Goal: Contribute content: Contribute content

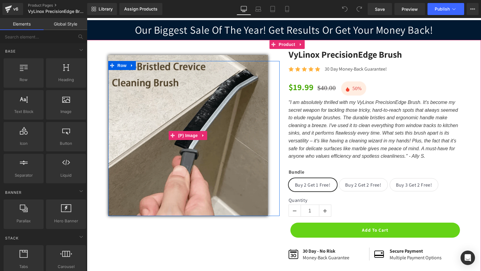
scroll to position [28, 0]
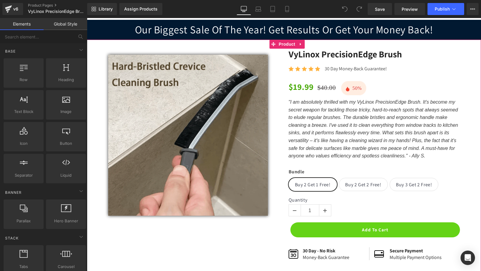
click at [352, 99] on div ""I am absolutely thrilled with my VyLinox PrecisionEdge Brush. It's become my s…" at bounding box center [374, 129] width 171 height 62
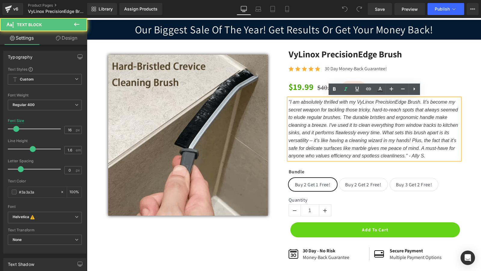
click at [363, 100] on icon ""I am absolutely thrilled with my VyLinox PrecisionEdge Brush. It's become my s…" at bounding box center [374, 129] width 170 height 59
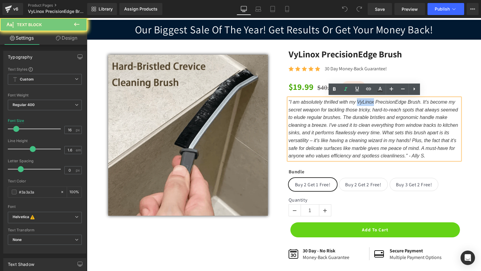
click at [363, 100] on icon ""I am absolutely thrilled with my VyLinox PrecisionEdge Brush. It's become my s…" at bounding box center [374, 129] width 170 height 59
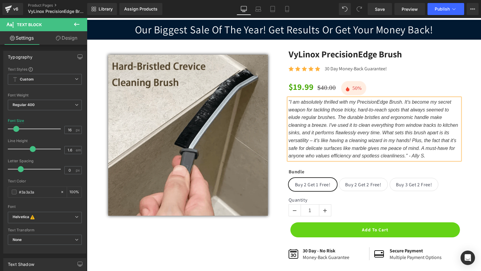
click at [355, 124] on icon ""I am absolutely thrilled with my PrecisionEdge Brush. It's become my secret we…" at bounding box center [374, 129] width 170 height 59
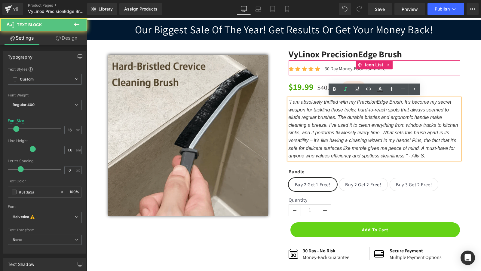
click at [446, 68] on div "Icon Icon Icon Icon Icon Icon List Hoz 30 Day Money-Back Guarantee! Text Block" at bounding box center [374, 70] width 171 height 10
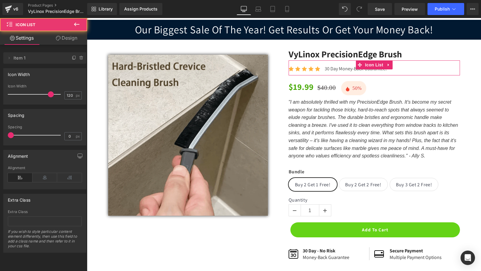
click at [449, 70] on div "Icon Icon Icon Icon Icon Icon List Hoz 30 Day Money-Back Guarantee! Text Block" at bounding box center [374, 70] width 171 height 10
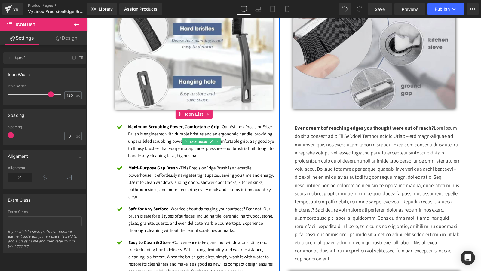
scroll to position [381, 0]
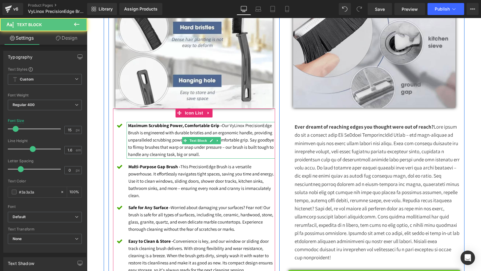
click at [235, 125] on font "Maximum Scrubbing Power, Comfortable Grip - Our VyLinox PrecisionEdge Brush is …" at bounding box center [201, 140] width 146 height 35
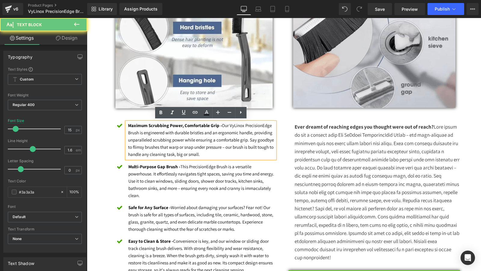
click at [235, 125] on font "Maximum Scrubbing Power, Comfortable Grip - Our VyLinox PrecisionEdge Brush is …" at bounding box center [201, 140] width 146 height 35
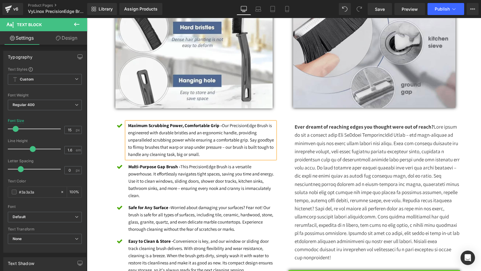
click at [196, 151] on font "Maximum Scrubbing Power, Comfortable Grip - Our PrecisionEdge Brush is engineer…" at bounding box center [201, 140] width 146 height 35
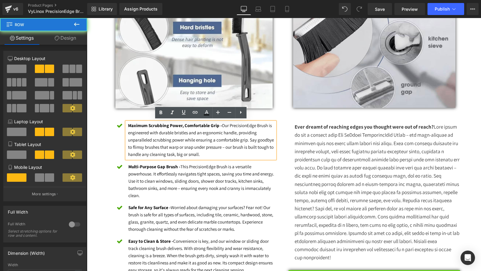
click at [107, 138] on div "Heading Image Icon Maximum Scrubbing Power, Comfortable Grip - Our PrecisionEdg…" at bounding box center [194, 119] width 180 height 343
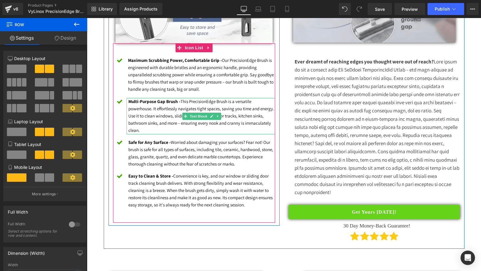
scroll to position [445, 0]
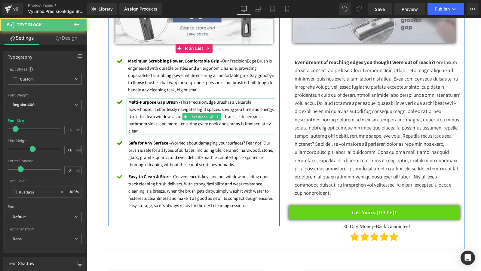
click at [184, 102] on font "Multi-Purpose Gap Brush - This PrecisionEdge Brush is a versatile powerhouse. I…" at bounding box center [201, 116] width 146 height 35
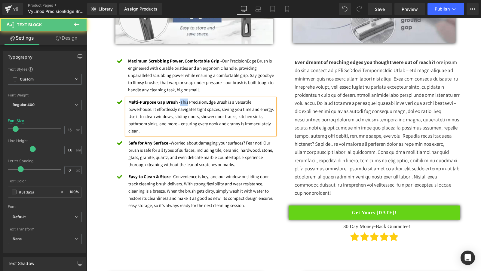
click at [184, 102] on font "Multi-Purpose Gap Brush - This PrecisionEdge Brush is a versatile powerhouse. I…" at bounding box center [201, 116] width 146 height 35
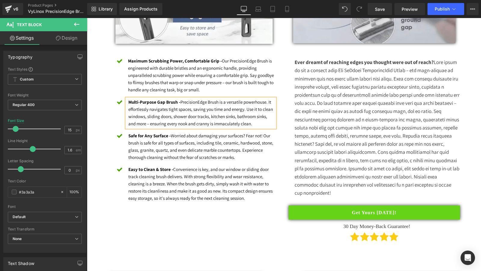
click at [182, 100] on font "Multi-Purpose Gap Brush - PrecisionEdge Brush is a versatile powerhouse. It eff…" at bounding box center [200, 112] width 145 height 27
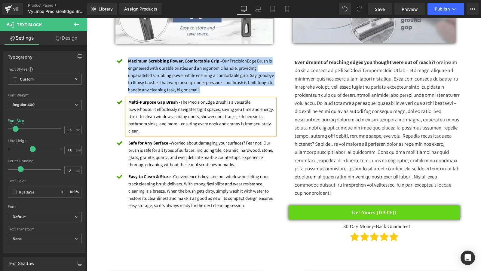
click at [112, 126] on div "Heading Image Icon Maximum Scrubbing Power, Comfortable Grip - Our PrecisionEdg…" at bounding box center [194, 58] width 171 height 331
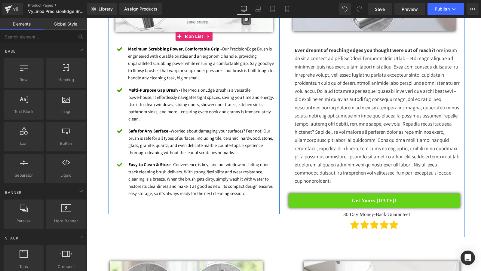
scroll to position [459, 0]
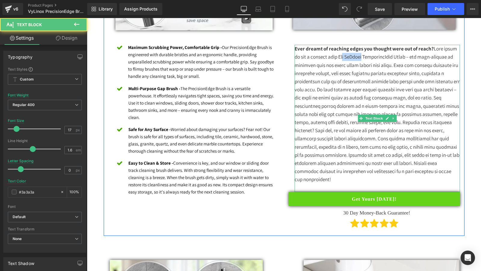
drag, startPoint x: 362, startPoint y: 57, endPoint x: 343, endPoint y: 57, distance: 18.9
click at [343, 57] on p "Ever dreamt of reaching edges you thought were out of reach?" at bounding box center [377, 114] width 165 height 139
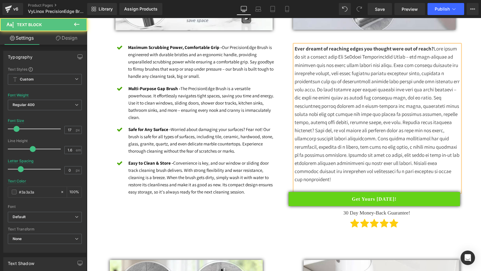
click at [364, 51] on p "Ever dreamt of reaching edges you thought were out of reach?" at bounding box center [377, 114] width 165 height 139
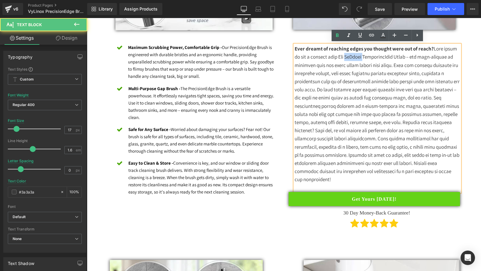
drag, startPoint x: 363, startPoint y: 55, endPoint x: 347, endPoint y: 55, distance: 16.2
click at [347, 55] on p "Ever dreamt of reaching edges you thought were out of reach?" at bounding box center [377, 114] width 165 height 139
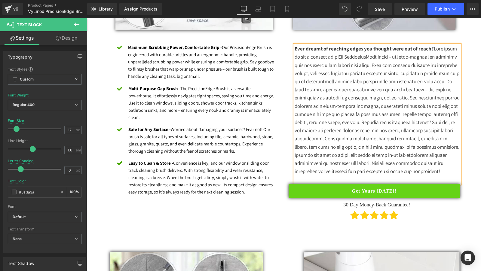
click at [347, 71] on p "Ever dreamt of reaching edges you thought were out of reach?" at bounding box center [377, 110] width 165 height 131
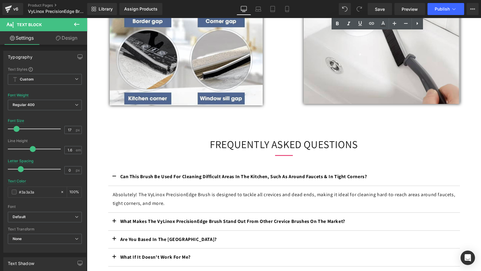
scroll to position [789, 0]
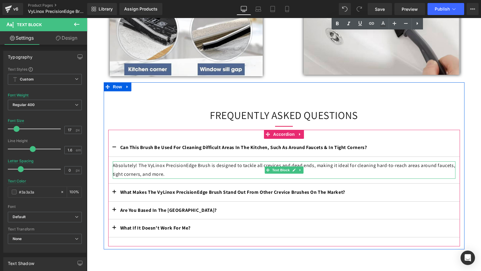
click at [171, 178] on p "Absolutely! The VyLinox PrecisionEdge Brush is designed to tackle all crevices …" at bounding box center [284, 169] width 343 height 17
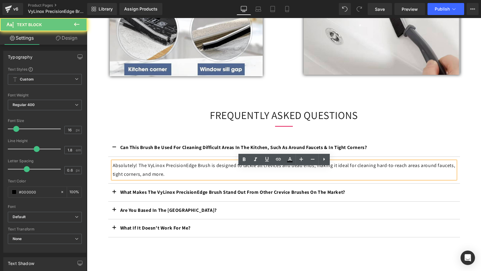
click at [158, 172] on p "Absolutely! The VyLinox PrecisionEdge Brush is designed to tackle all crevices …" at bounding box center [284, 169] width 343 height 17
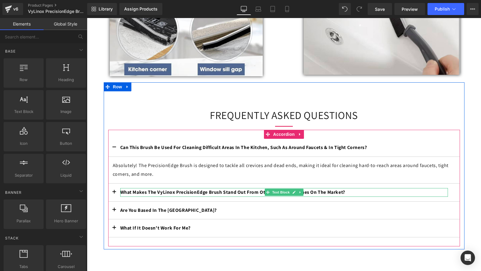
click at [197, 195] on b "What Makes The VyLinox PrecisionEdge Brush Stand Out From Other Crevice Brushes…" at bounding box center [232, 192] width 225 height 6
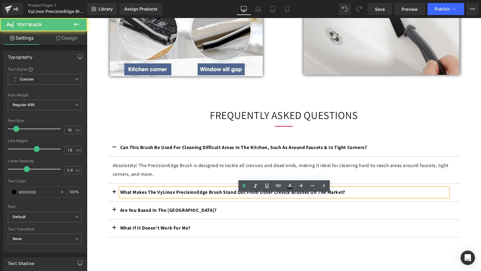
click at [165, 195] on b "What Makes The VyLinox PrecisionEdge Brush Stand Out From Other Crevice Brushes…" at bounding box center [232, 192] width 225 height 6
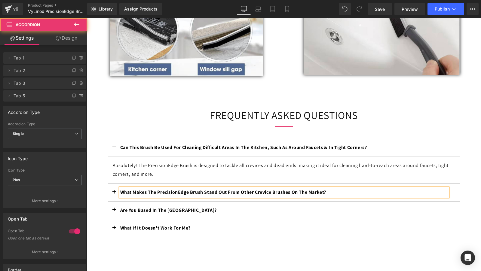
click at [113, 199] on button "button" at bounding box center [114, 193] width 12 height 18
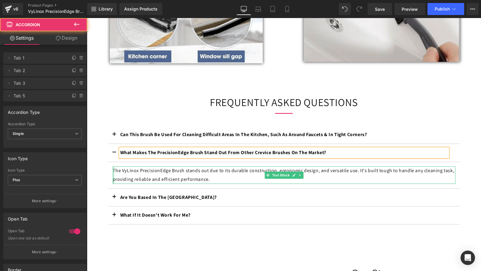
scroll to position [803, 0]
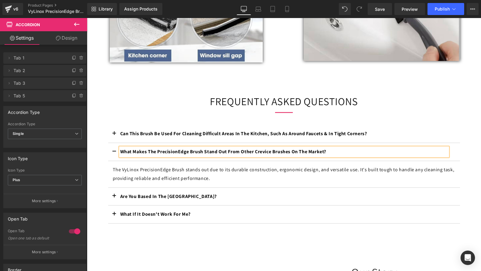
click at [130, 178] on p "The VyLinox PrecisionEdge Brush stands out due to its durable construction, erg…" at bounding box center [284, 174] width 343 height 17
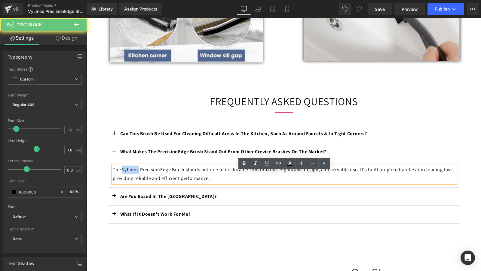
click at [130, 178] on p "The VyLinox PrecisionEdge Brush stands out due to its durable construction, erg…" at bounding box center [284, 174] width 343 height 17
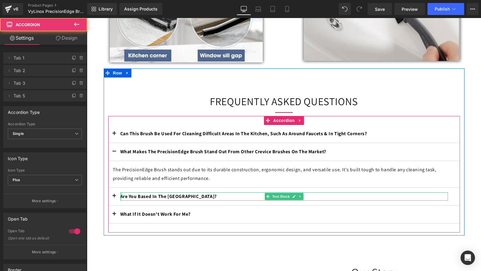
click at [120, 202] on button "button" at bounding box center [114, 197] width 12 height 18
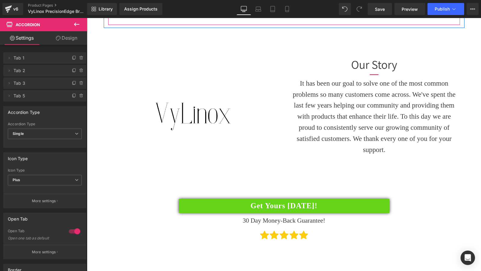
scroll to position [1038, 0]
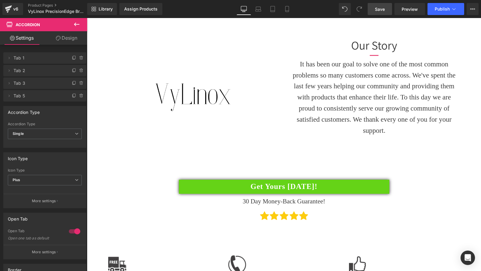
click at [381, 11] on span "Save" at bounding box center [380, 9] width 10 height 6
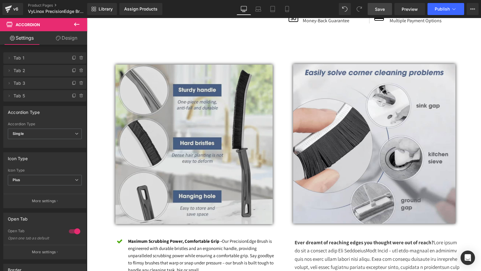
scroll to position [0, 0]
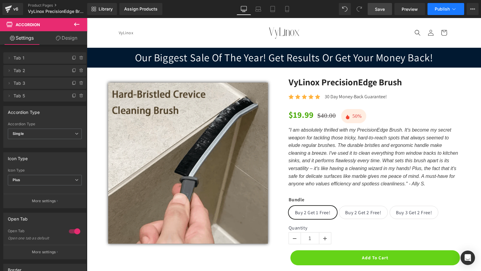
click at [435, 5] on button "Publish" at bounding box center [445, 9] width 37 height 12
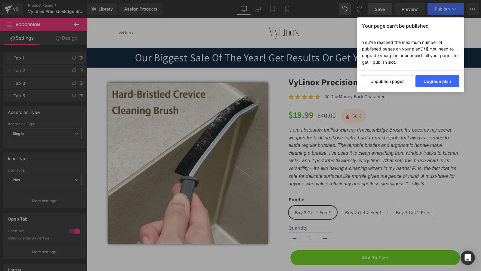
click at [364, 140] on div "Your page can’t be published You've reached the maximum number of published pag…" at bounding box center [240, 135] width 481 height 271
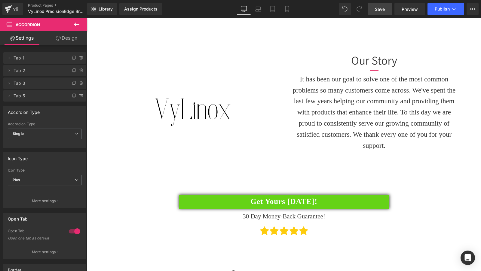
scroll to position [1002, 0]
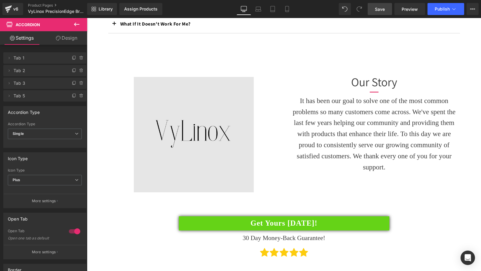
click at [188, 129] on div "Image" at bounding box center [193, 134] width 171 height 115
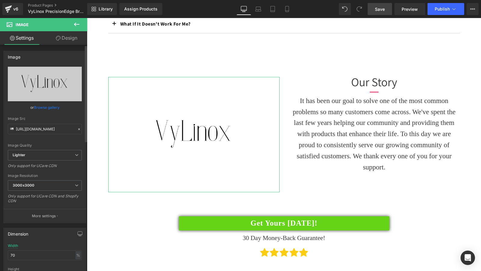
click at [54, 108] on link "Browse gallery" at bounding box center [47, 107] width 26 height 11
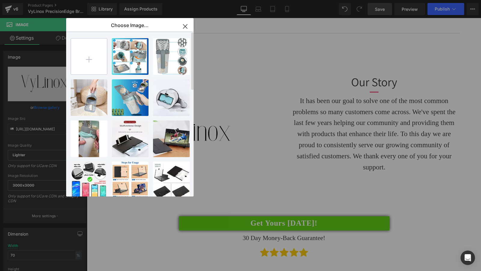
click at [88, 57] on input "file" at bounding box center [89, 56] width 36 height 36
type input "C:\fakepath\Screen Shot 2025-08-16 at 2.51.35 PM.png"
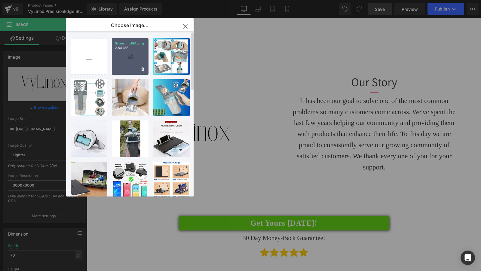
click at [132, 55] on div "Screen ...PM.png 2.84 MB" at bounding box center [130, 56] width 37 height 37
type input "https://ucarecdn.com/0249b6d7-bfdf-4802-b97e-ecc5ddc0d71f/-/format/auto/-/previ…"
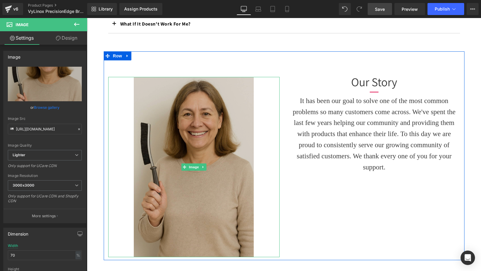
click at [190, 118] on img at bounding box center [194, 167] width 120 height 180
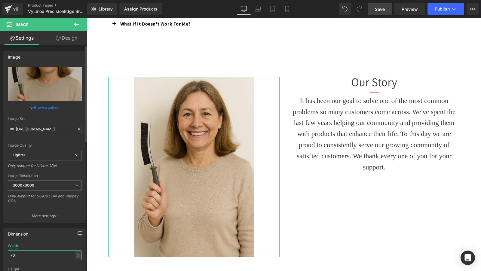
drag, startPoint x: 31, startPoint y: 254, endPoint x: 0, endPoint y: 254, distance: 31.3
click at [0, 254] on div "Dimension 70% Width 70 % % px auto Height auto 0 Circle Image" at bounding box center [45, 263] width 90 height 81
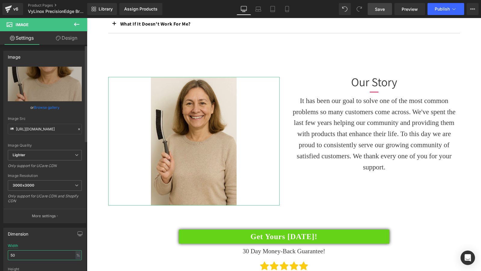
drag, startPoint x: 24, startPoint y: 252, endPoint x: 0, endPoint y: 253, distance: 24.1
click at [0, 253] on div "Dimension 50% Width 50 % % px auto Height auto 0 Circle Image" at bounding box center [45, 263] width 90 height 81
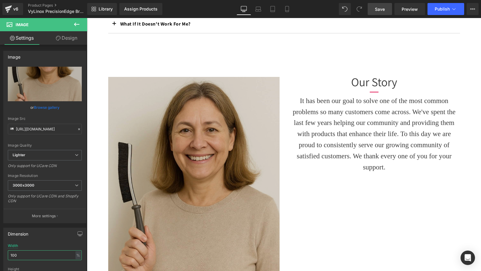
type input "100"
click at [224, 132] on img at bounding box center [193, 206] width 171 height 258
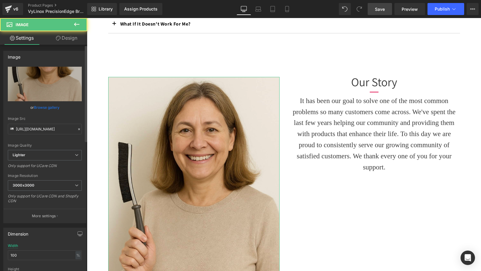
click at [51, 103] on link "Browse gallery" at bounding box center [47, 107] width 26 height 11
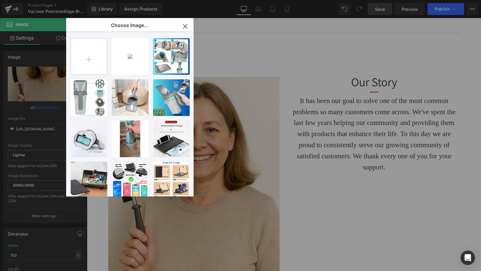
click at [93, 53] on input "file" at bounding box center [89, 56] width 36 height 36
type input "C:\fakepath\Screen Shot 2025-08-16 at 2.55.40 PM.png"
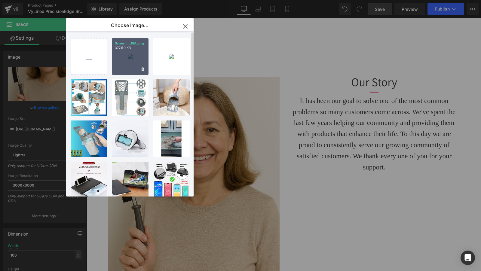
click at [130, 63] on div "Screen ...PM.png 377.50 KB" at bounding box center [130, 56] width 37 height 37
type input "[URL][DOMAIN_NAME]"
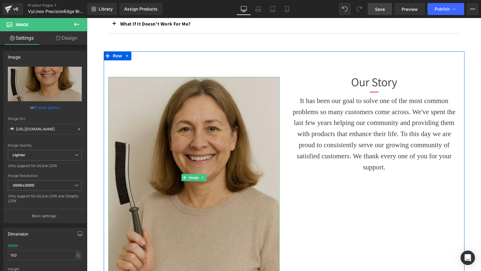
click at [209, 133] on img at bounding box center [193, 177] width 171 height 201
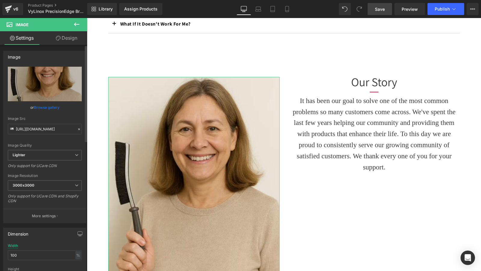
click at [49, 108] on link "Browse gallery" at bounding box center [47, 107] width 26 height 11
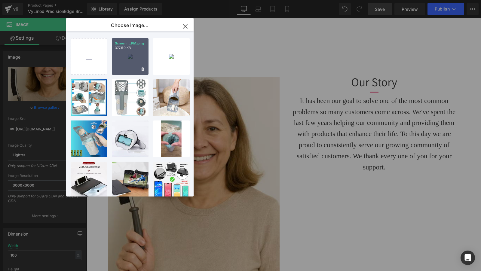
click at [129, 61] on div "Screen ...PM.png 377.50 KB" at bounding box center [130, 56] width 37 height 37
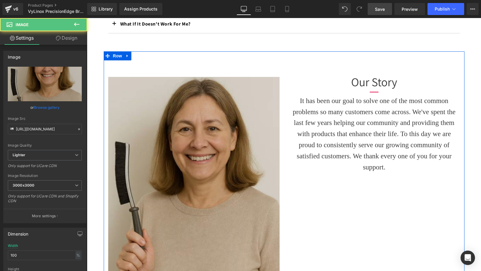
click at [180, 143] on img at bounding box center [193, 177] width 171 height 201
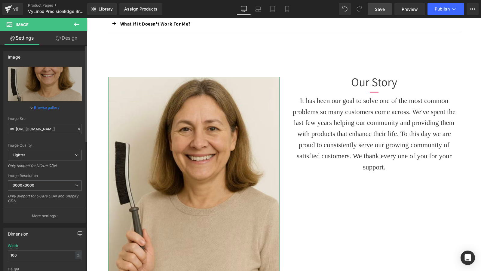
click at [25, 248] on div "Width 100 % % px" at bounding box center [45, 255] width 74 height 23
drag, startPoint x: 29, startPoint y: 252, endPoint x: 0, endPoint y: 252, distance: 29.5
click at [0, 252] on div "Dimension 100% Width 100 % % px auto Height auto 0 Circle Image" at bounding box center [45, 263] width 90 height 81
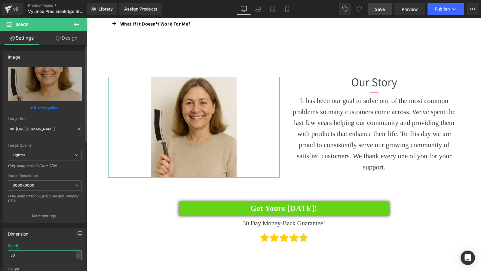
type input "5"
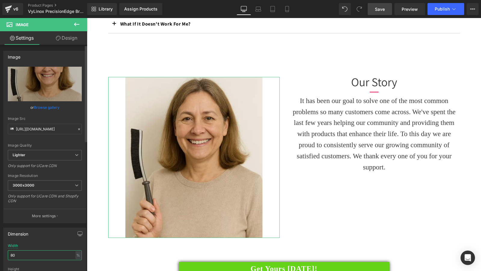
type input "8"
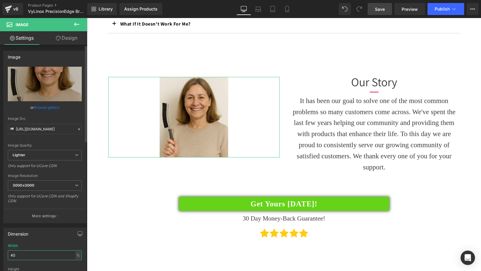
type input "4"
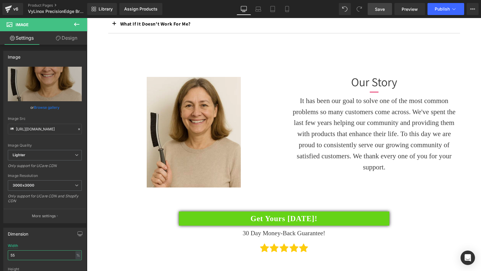
type input "55"
click at [377, 8] on span "Save" at bounding box center [380, 9] width 10 height 6
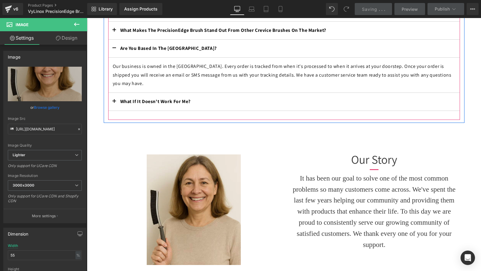
scroll to position [914, 0]
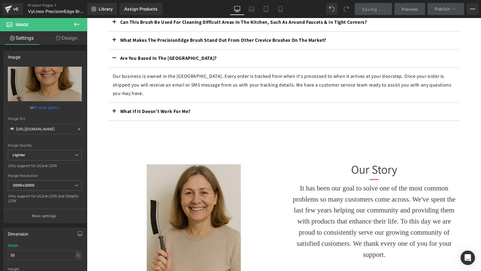
click at [225, 178] on img at bounding box center [194, 219] width 94 height 111
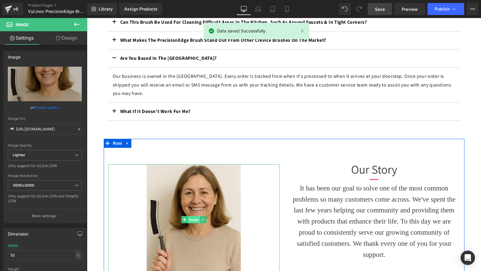
click at [192, 218] on span "Image" at bounding box center [194, 219] width 13 height 7
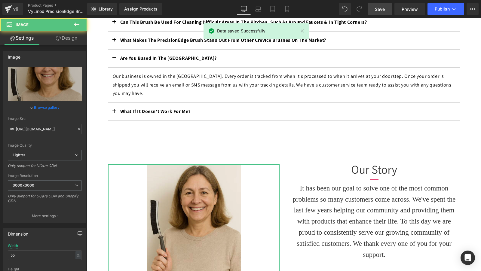
click at [67, 37] on link "Design" at bounding box center [67, 38] width 44 height 14
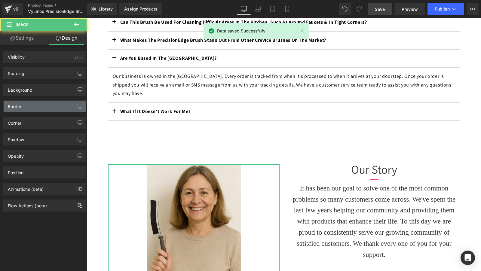
type input "#333333"
type input "100"
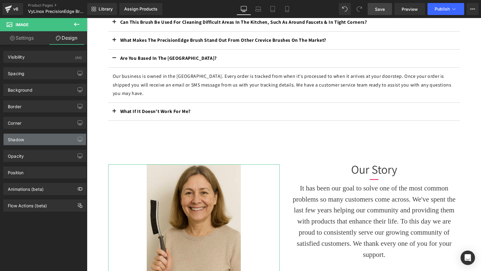
click at [26, 140] on div "Shadow" at bounding box center [45, 139] width 82 height 11
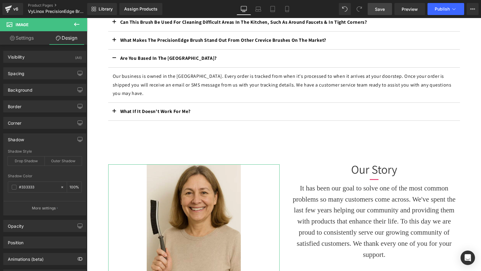
click at [51, 154] on div "Shadow Style Drop Shadow Outer Shadow" at bounding box center [45, 160] width 74 height 23
click at [54, 158] on div "Outer Shadow" at bounding box center [63, 161] width 37 height 9
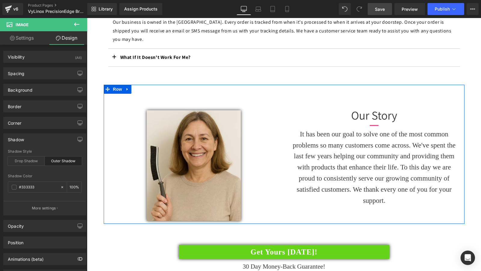
scroll to position [978, 0]
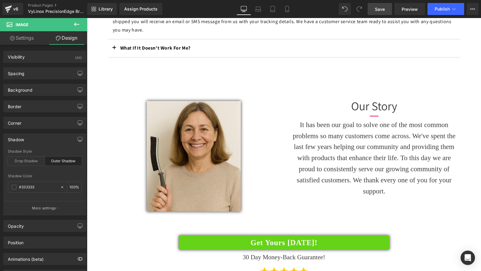
click at [379, 10] on span "Save" at bounding box center [380, 9] width 10 height 6
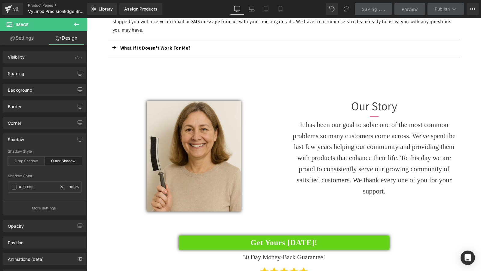
scroll to position [932, 0]
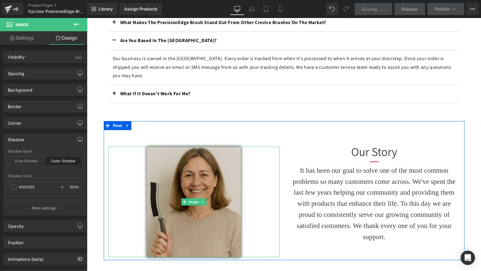
click at [203, 165] on img at bounding box center [194, 202] width 94 height 111
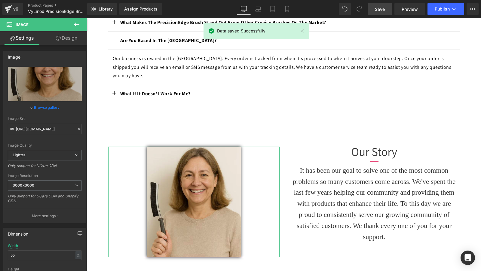
click at [69, 42] on link "Design" at bounding box center [67, 38] width 44 height 14
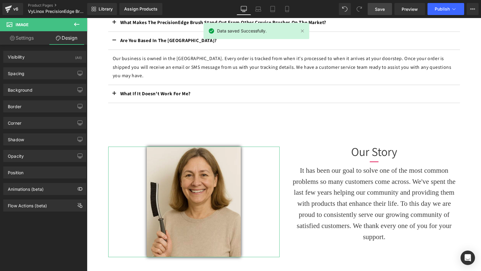
click at [42, 82] on div "Background Color & Image color transparent Color transparent 0 % Image Replace …" at bounding box center [45, 87] width 90 height 17
click at [41, 76] on div "Spacing" at bounding box center [45, 73] width 82 height 11
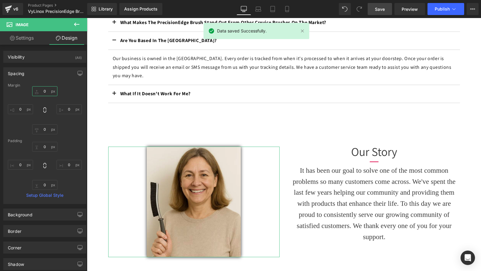
click at [41, 90] on input "0" at bounding box center [44, 91] width 25 height 10
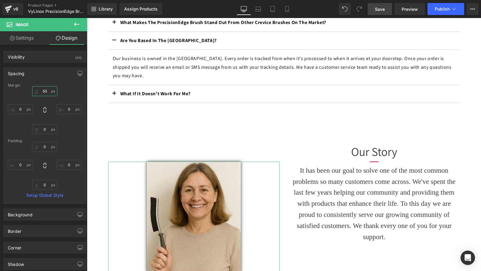
type input "5"
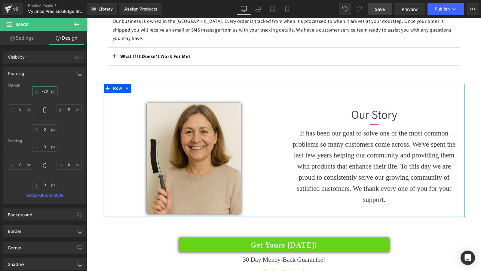
scroll to position [977, 0]
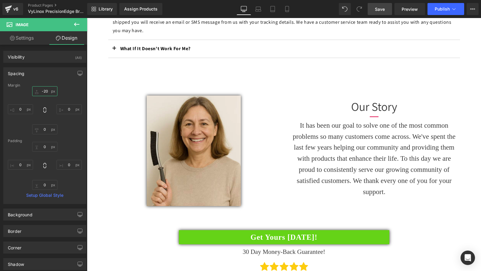
type input "-20"
click at [383, 7] on span "Save" at bounding box center [380, 9] width 10 height 6
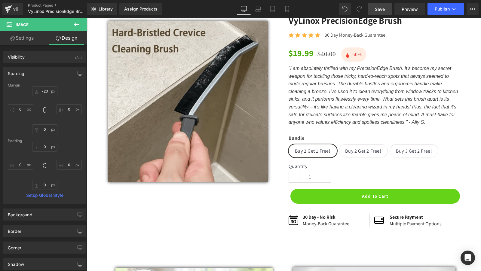
scroll to position [0, 0]
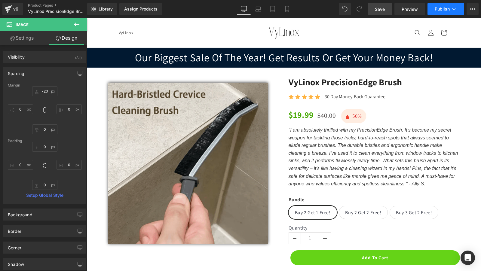
click at [449, 14] on button "Publish" at bounding box center [445, 9] width 37 height 12
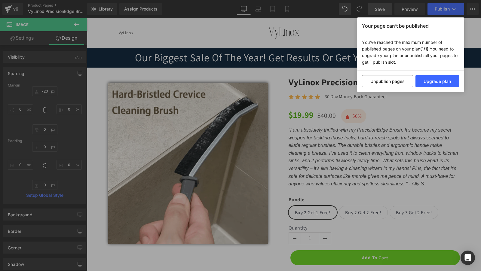
click at [349, 158] on div "Your page can’t be published You've reached the maximum number of published pag…" at bounding box center [240, 135] width 481 height 271
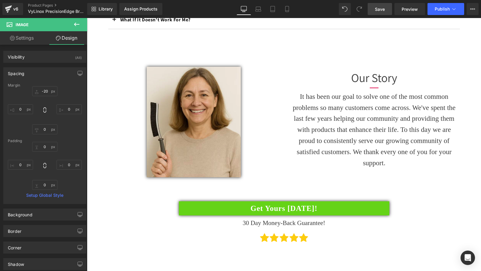
scroll to position [972, 0]
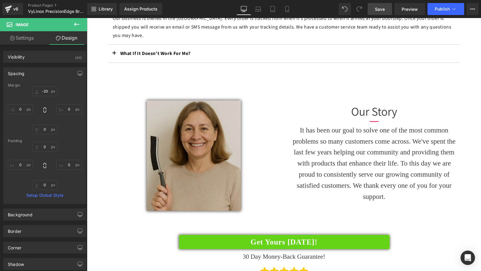
click at [164, 147] on img at bounding box center [194, 155] width 94 height 111
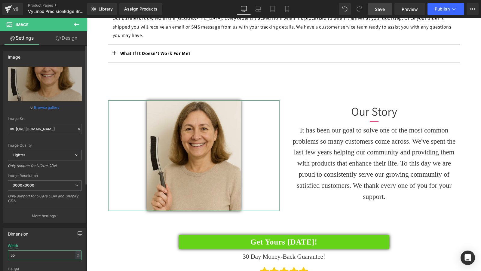
drag, startPoint x: 21, startPoint y: 253, endPoint x: 0, endPoint y: 253, distance: 21.0
click at [0, 253] on div "Dimension 55% Width 55 % % px auto Height auto 0 Circle Image" at bounding box center [45, 263] width 90 height 81
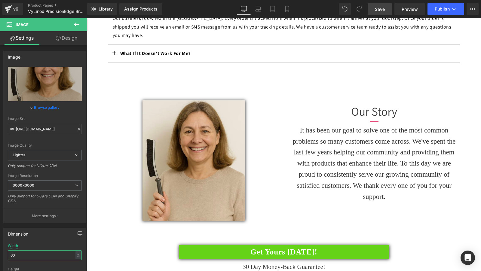
type input "60"
click at [377, 11] on span "Save" at bounding box center [380, 9] width 10 height 6
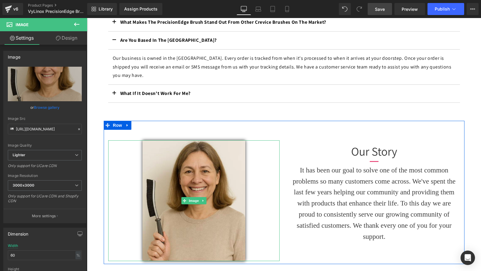
scroll to position [930, 0]
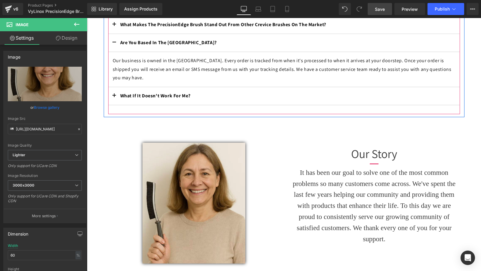
click at [163, 95] on b "What If It Doesn't Work For Me?" at bounding box center [155, 96] width 71 height 6
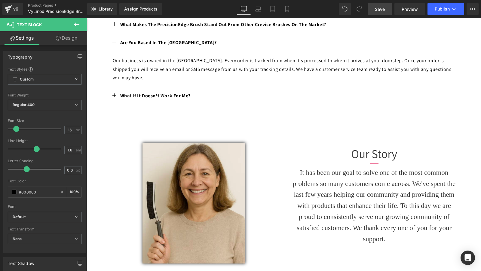
click at [114, 97] on span "button" at bounding box center [114, 97] width 0 height 0
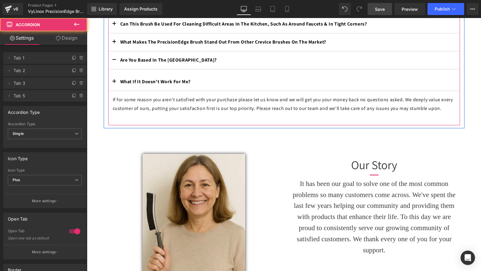
scroll to position [903, 0]
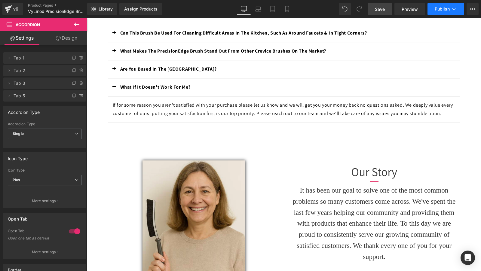
click at [435, 8] on span "Publish" at bounding box center [442, 9] width 15 height 5
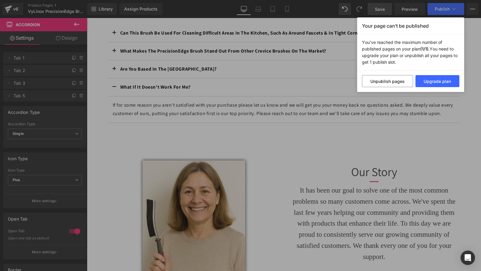
click at [433, 10] on div "Your page can’t be published You've reached the maximum number of published pag…" at bounding box center [240, 135] width 481 height 271
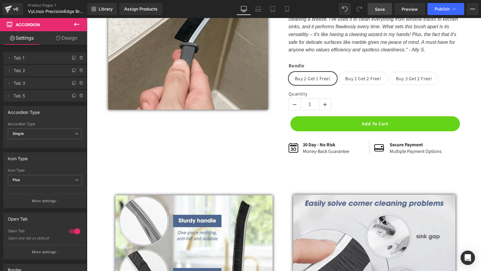
scroll to position [0, 0]
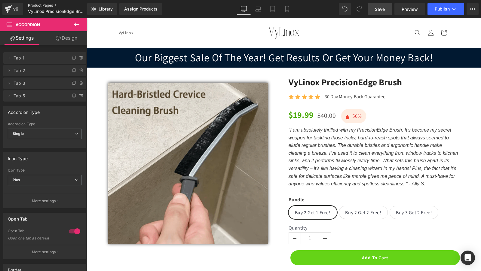
click at [45, 4] on link "Product Pages" at bounding box center [62, 5] width 68 height 5
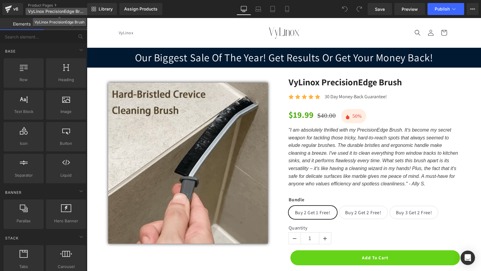
click at [63, 10] on span "VyLinox PrecisionEdge Brush" at bounding box center [56, 11] width 57 height 5
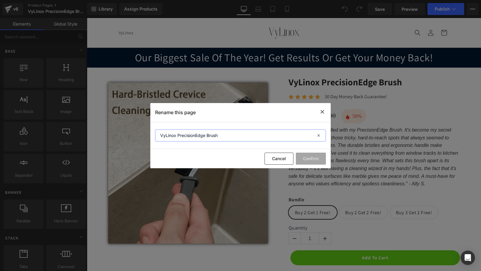
drag, startPoint x: 179, startPoint y: 135, endPoint x: 138, endPoint y: 135, distance: 40.3
click at [138, 135] on div "Rename this page VyLinox PrecisionEdge Brush Cancel Confirm" at bounding box center [240, 135] width 481 height 271
type input "PrecisionEdge Brush"
click at [313, 160] on button "Confirm" at bounding box center [311, 159] width 30 height 12
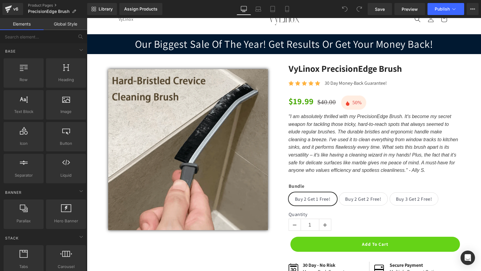
scroll to position [20, 0]
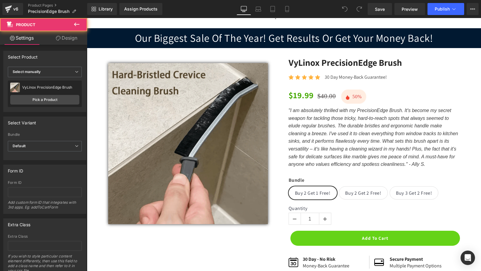
click at [92, 74] on div "Sale Off (P) Image Row 39px VyLinox PrecisionEdge Brush (P) Title Icon Icon Ico…" at bounding box center [284, 169] width 388 height 225
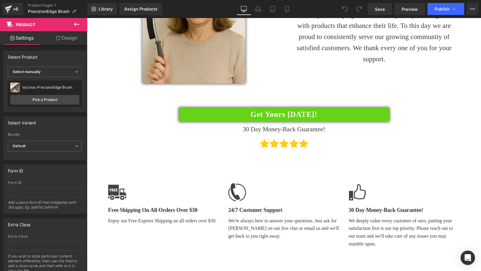
scroll to position [1058, 0]
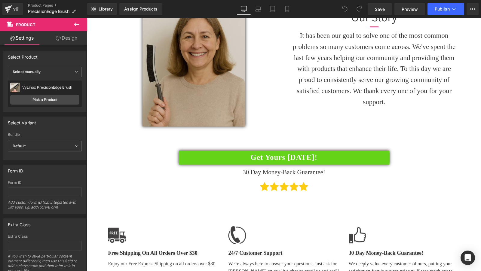
click at [179, 69] on img at bounding box center [193, 66] width 103 height 121
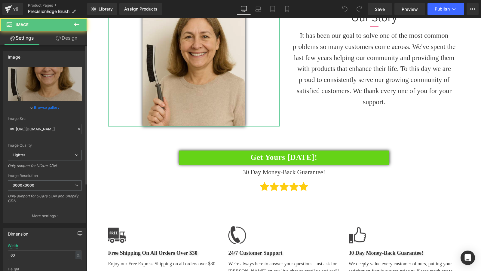
click at [47, 105] on link "Browse gallery" at bounding box center [47, 107] width 26 height 11
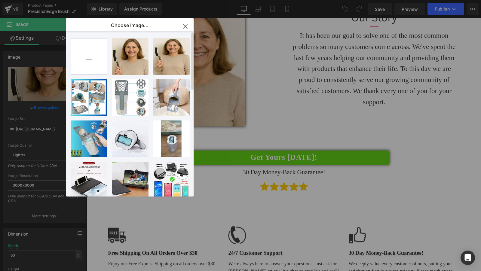
click at [87, 63] on input "file" at bounding box center [89, 56] width 36 height 36
type input "C:\fakepath\Screen Shot [DATE] 3.11.06 PM.png"
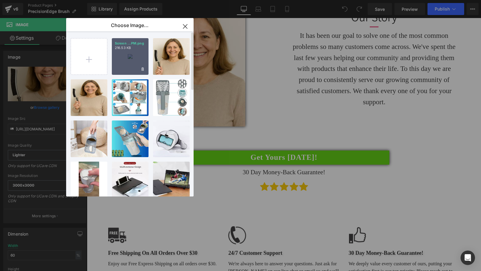
click at [129, 62] on div "Screen ...PM.png 216.53 KB" at bounding box center [130, 56] width 37 height 37
type input "[URL][DOMAIN_NAME]"
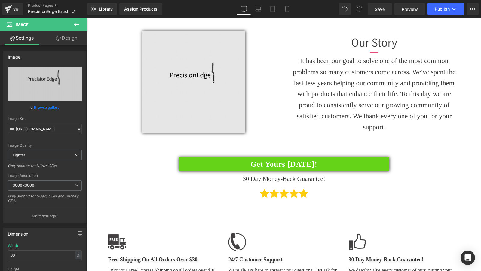
scroll to position [1028, 0]
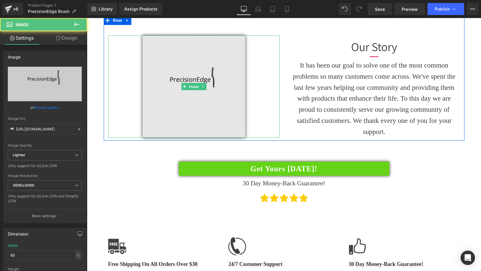
click at [164, 89] on img at bounding box center [193, 86] width 103 height 102
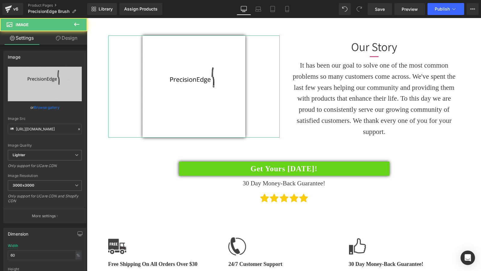
click at [65, 40] on link "Design" at bounding box center [67, 38] width 44 height 14
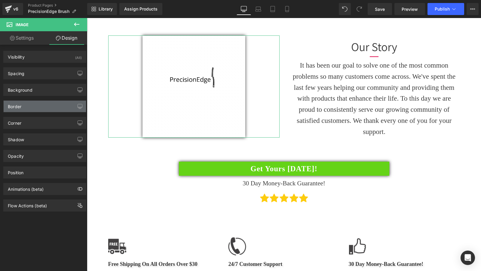
click at [26, 109] on div "Border" at bounding box center [45, 106] width 82 height 11
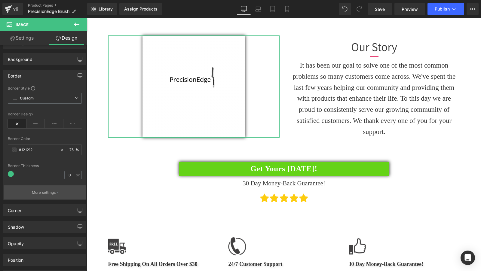
scroll to position [41, 0]
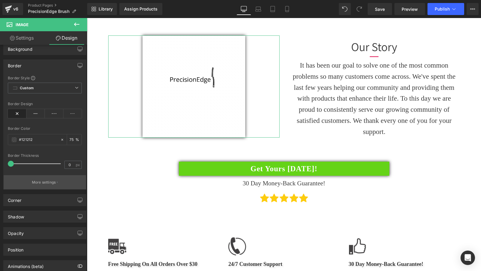
click at [28, 217] on div "Shadow" at bounding box center [45, 216] width 82 height 11
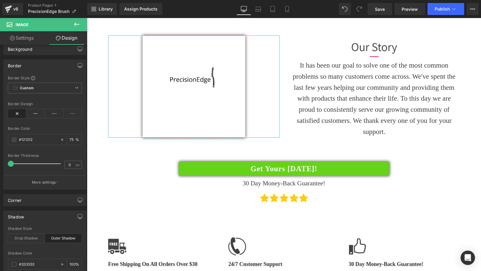
click at [51, 231] on div "Shadow Style Drop Shadow Outer Shadow" at bounding box center [45, 238] width 74 height 23
click at [59, 234] on div "Outer Shadow" at bounding box center [63, 238] width 37 height 9
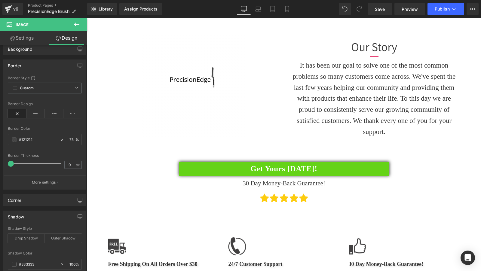
click at [125, 188] on h1 "30 Day Money-Back Guarantee!" at bounding box center [284, 184] width 352 height 10
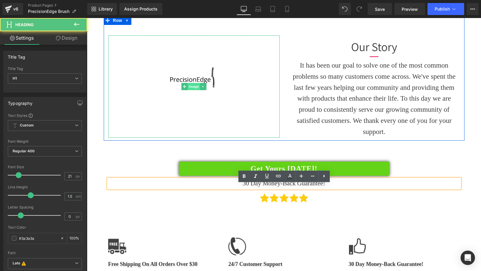
click at [198, 90] on span "Image" at bounding box center [194, 86] width 13 height 7
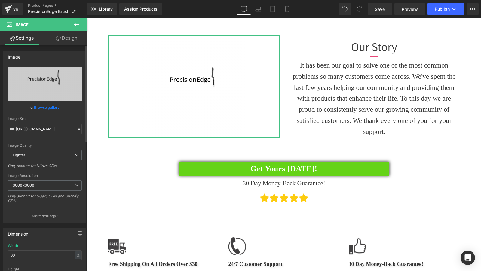
drag, startPoint x: 41, startPoint y: 249, endPoint x: 0, endPoint y: 251, distance: 40.9
click at [0, 251] on div "Dimension 60% Width 60 % % px auto Height auto 0 Circle Image" at bounding box center [45, 263] width 90 height 81
drag, startPoint x: 35, startPoint y: 253, endPoint x: 9, endPoint y: 253, distance: 25.6
click at [9, 253] on input "60" at bounding box center [45, 255] width 74 height 10
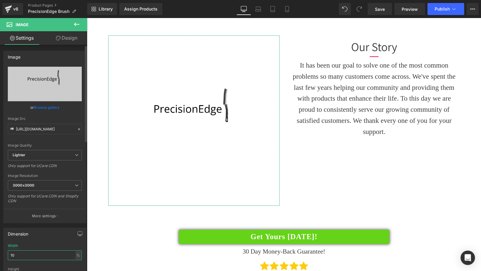
type input "1"
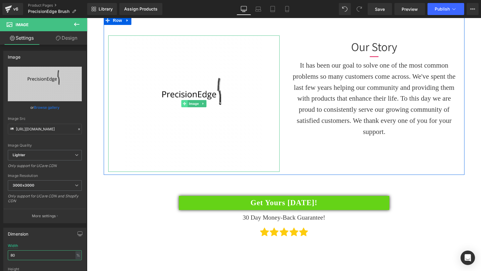
click at [184, 106] on span at bounding box center [184, 103] width 6 height 7
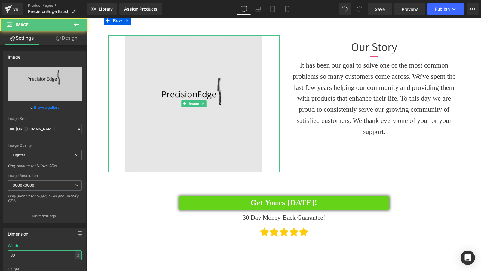
type input "80"
click at [166, 94] on img at bounding box center [193, 103] width 137 height 136
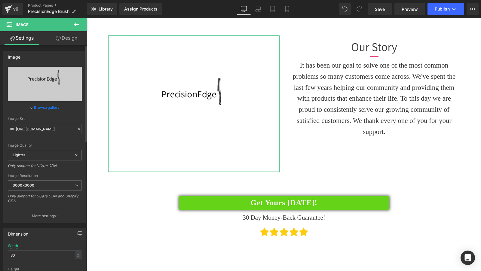
click at [41, 107] on link "Browse gallery" at bounding box center [47, 107] width 26 height 11
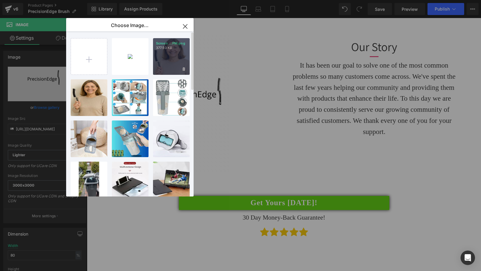
click at [179, 51] on div "Screen ...PM.png 377.50 KB" at bounding box center [171, 56] width 37 height 37
type input "[URL][DOMAIN_NAME]"
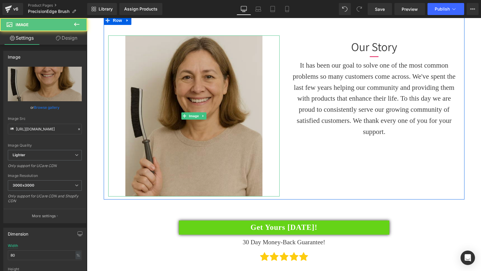
click at [192, 74] on img at bounding box center [193, 115] width 137 height 161
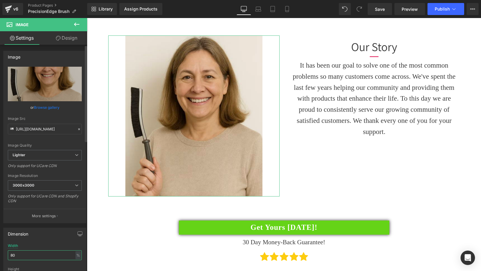
drag, startPoint x: 27, startPoint y: 256, endPoint x: 0, endPoint y: 251, distance: 27.4
click at [0, 251] on div "Dimension 80% Width 80 % % px auto Height auto 0 Circle Image" at bounding box center [45, 263] width 90 height 81
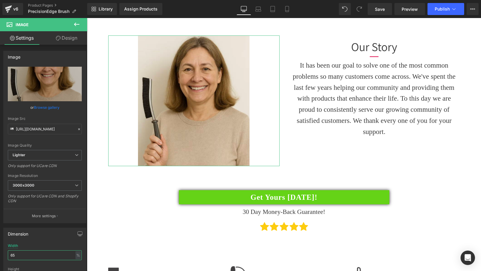
type input "65"
click at [60, 39] on icon at bounding box center [58, 38] width 5 height 5
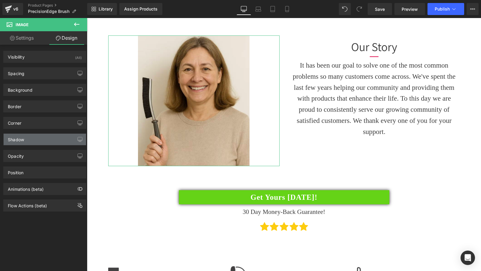
click at [29, 136] on div "Shadow" at bounding box center [45, 139] width 82 height 11
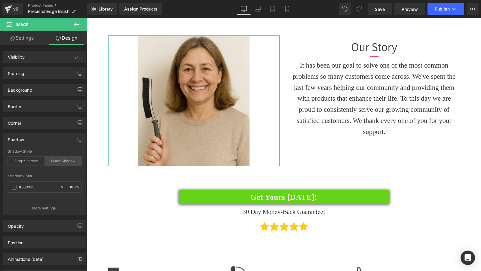
click at [62, 159] on div "Outer Shadow" at bounding box center [63, 161] width 37 height 9
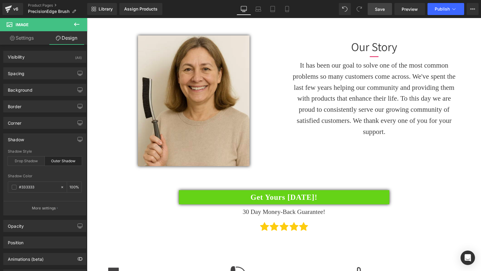
click at [379, 5] on link "Save" at bounding box center [380, 9] width 24 height 12
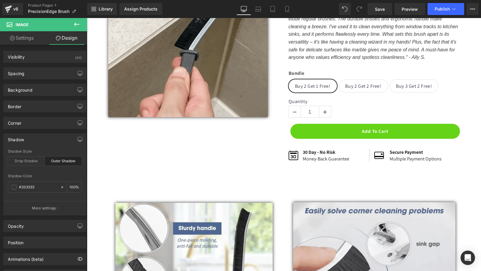
scroll to position [0, 0]
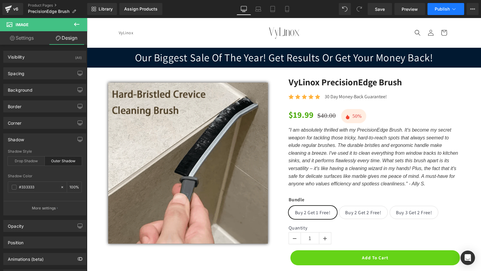
click at [450, 5] on button "Publish" at bounding box center [445, 9] width 37 height 12
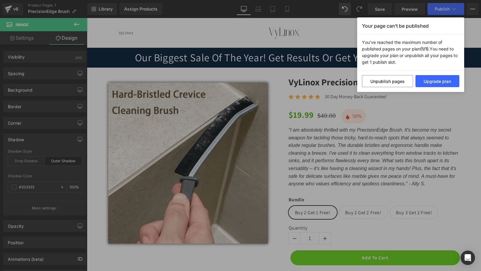
click at [337, 177] on div "Your page can’t be published You've reached the maximum number of published pag…" at bounding box center [240, 135] width 481 height 271
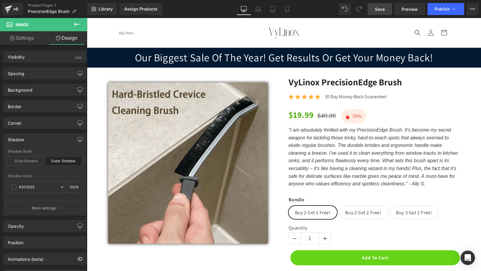
click at [377, 8] on span "Save" at bounding box center [380, 9] width 10 height 6
